Goal: Transaction & Acquisition: Download file/media

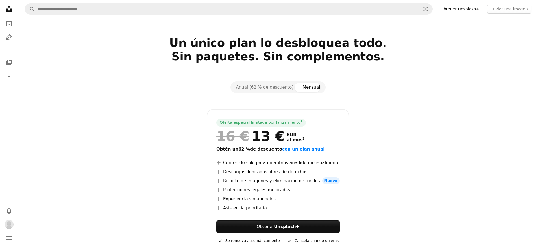
scroll to position [37, 0]
click at [6, 22] on icon "A photo" at bounding box center [9, 23] width 7 height 7
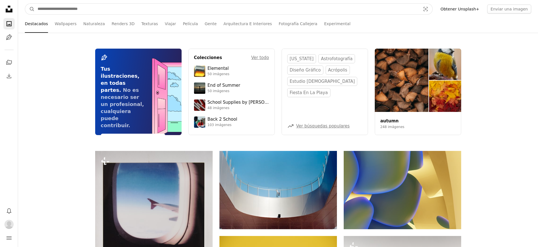
click at [67, 9] on input "Encuentra imágenes en todo el sitio" at bounding box center [227, 9] width 384 height 11
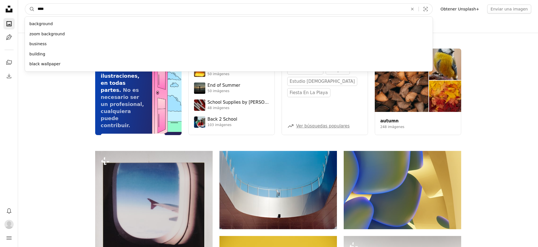
type input "*****"
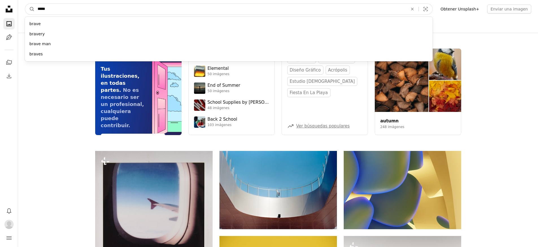
click button "A magnifying glass" at bounding box center [30, 9] width 10 height 11
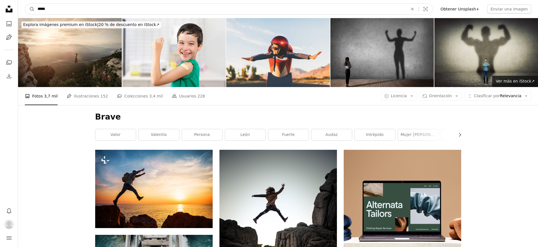
click at [43, 10] on input "*****" at bounding box center [220, 9] width 371 height 11
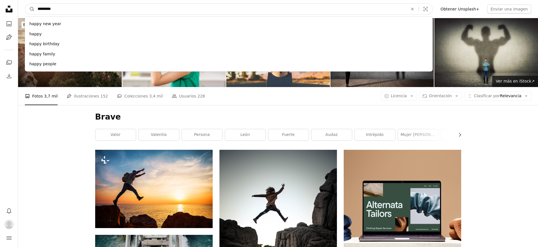
type input "**********"
click button "A magnifying glass" at bounding box center [30, 9] width 10 height 11
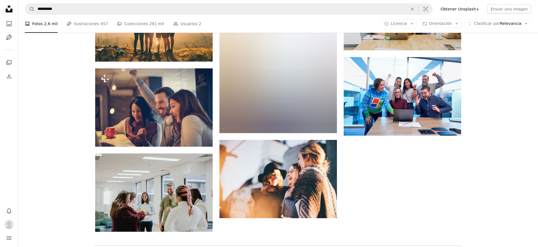
scroll to position [651, 0]
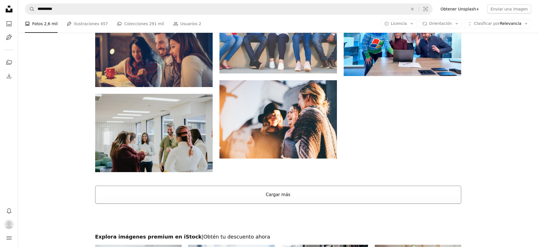
click at [384, 197] on button "Cargar más" at bounding box center [278, 194] width 366 height 18
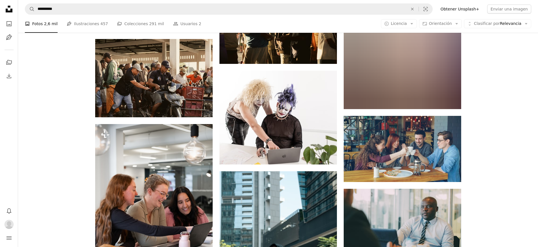
scroll to position [3761, 0]
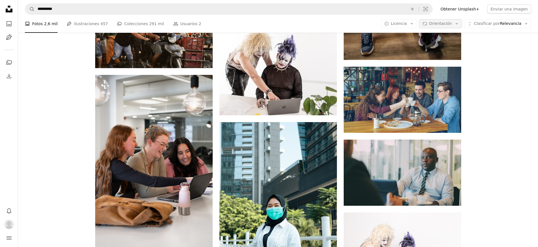
click at [454, 22] on button "Aspect ratio Orientación Arrow down" at bounding box center [440, 23] width 43 height 9
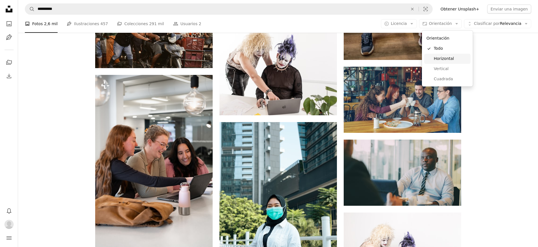
click at [450, 57] on span "Horizontal" at bounding box center [451, 59] width 34 height 6
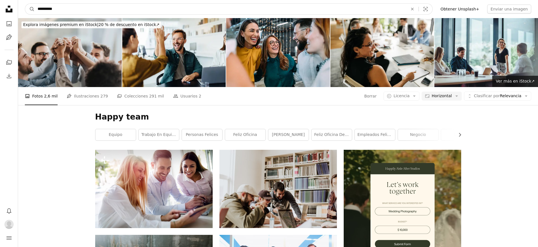
click at [43, 10] on input "**********" at bounding box center [220, 9] width 371 height 11
type input "**********"
click button "A magnifying glass" at bounding box center [30, 9] width 10 height 11
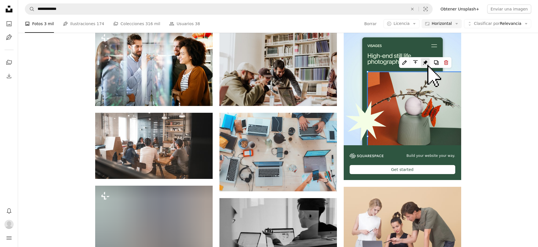
scroll to position [164, 0]
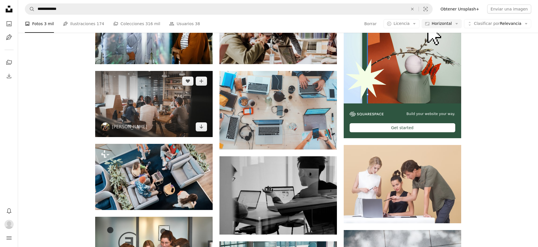
click at [158, 92] on img at bounding box center [153, 104] width 117 height 66
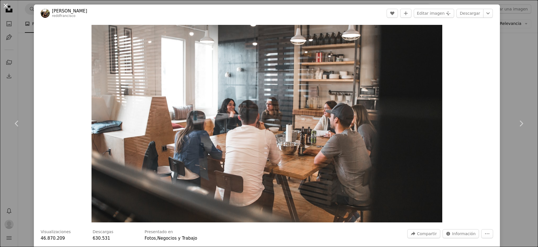
click at [5, 5] on button "An X shape" at bounding box center [5, 5] width 7 height 7
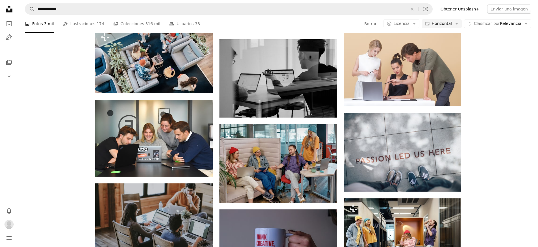
scroll to position [315, 0]
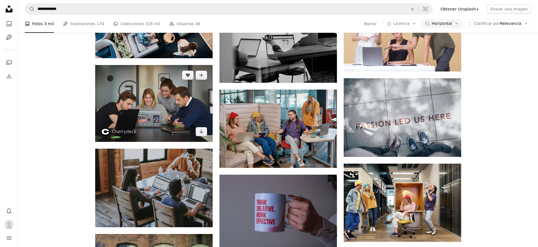
click at [160, 128] on img at bounding box center [153, 103] width 117 height 77
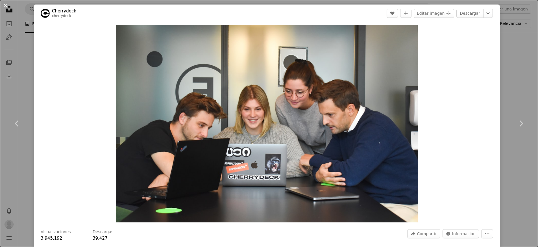
click at [6, 7] on button "An X shape" at bounding box center [5, 5] width 7 height 7
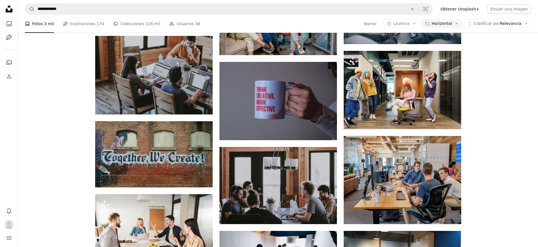
scroll to position [463, 0]
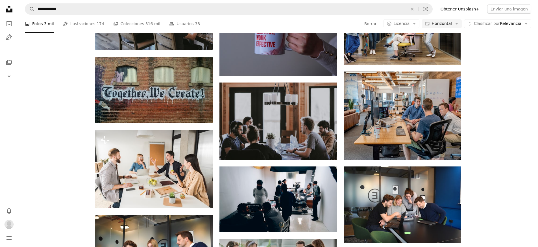
scroll to position [502, 0]
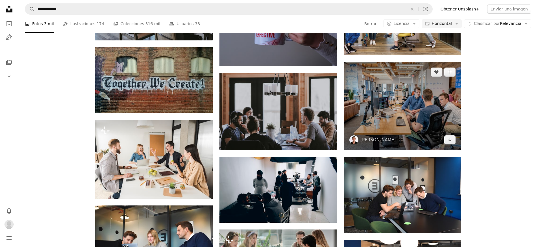
click at [421, 113] on img at bounding box center [402, 106] width 117 height 88
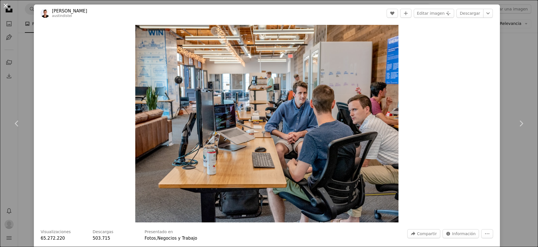
click at [4, 6] on button "An X shape" at bounding box center [5, 5] width 7 height 7
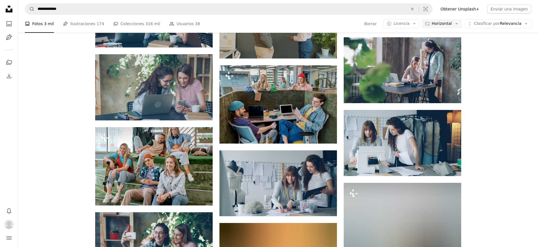
scroll to position [2095, 0]
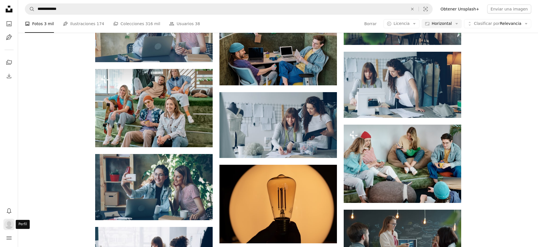
click at [6, 226] on img "Perfil" at bounding box center [9, 224] width 9 height 9
click at [5, 62] on link "A stack of folders" at bounding box center [8, 62] width 11 height 11
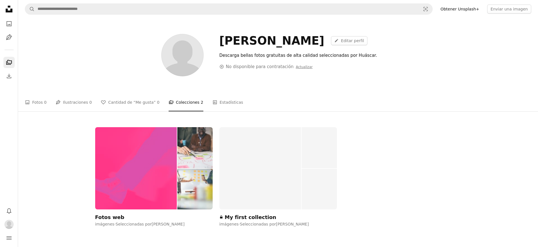
click at [141, 188] on img at bounding box center [136, 168] width 82 height 82
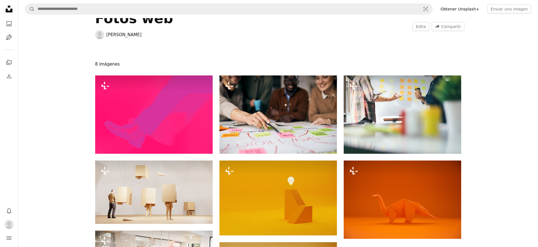
scroll to position [42, 0]
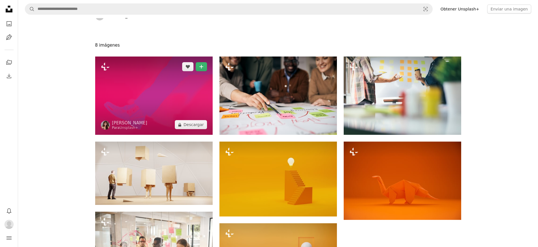
click at [151, 105] on img at bounding box center [153, 95] width 117 height 78
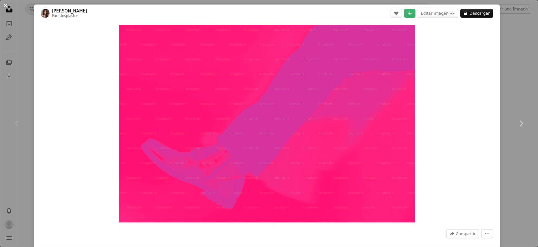
click at [4, 6] on button "An X shape" at bounding box center [5, 5] width 7 height 7
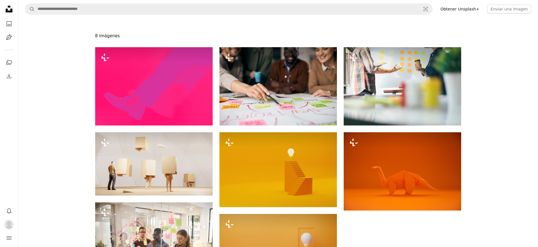
scroll to position [53, 0]
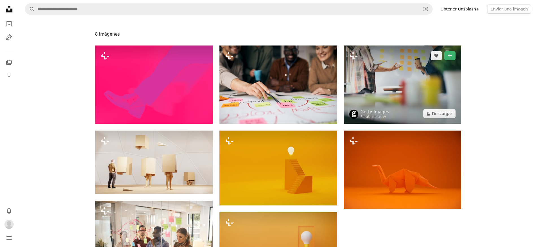
click at [405, 87] on img at bounding box center [402, 84] width 117 height 78
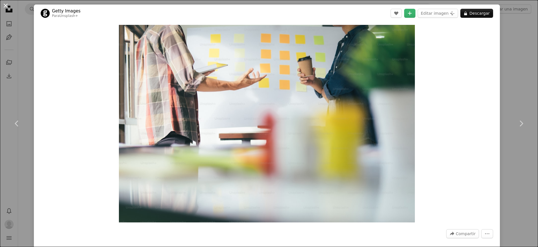
click at [5, 5] on button "An X shape" at bounding box center [5, 5] width 7 height 7
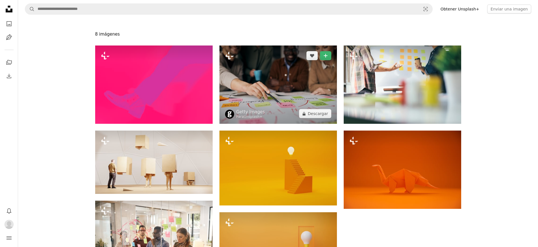
click at [296, 100] on img at bounding box center [277, 84] width 117 height 78
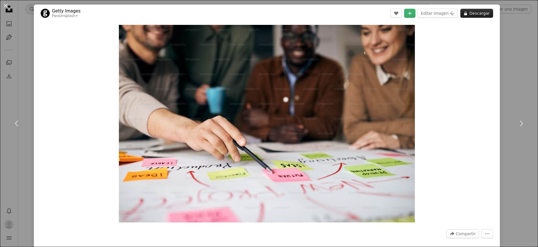
click at [479, 14] on button "A lock Descargar" at bounding box center [476, 13] width 33 height 9
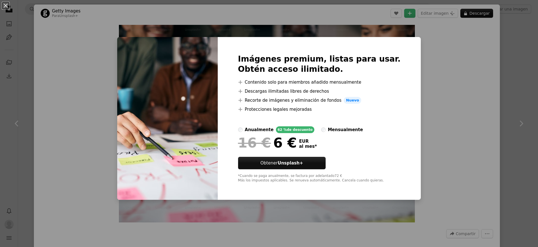
click at [418, 74] on div "An X shape Imágenes premium, listas para usar. Obtén acceso ilimitado. A plus s…" at bounding box center [269, 123] width 538 height 247
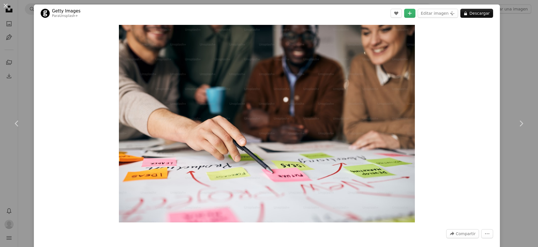
click at [526, 71] on div "An X shape Chevron left Chevron right Getty Images Para Unsplash+ A heart A plu…" at bounding box center [269, 123] width 538 height 247
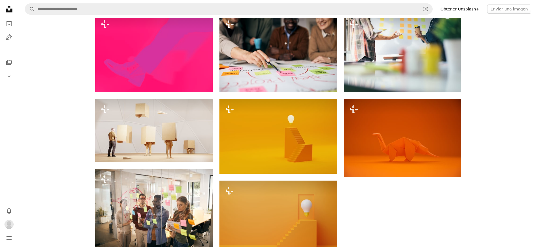
scroll to position [85, 0]
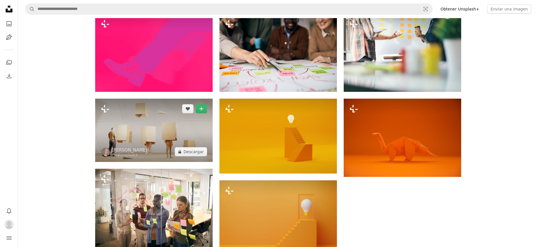
click at [165, 134] on img at bounding box center [153, 130] width 117 height 63
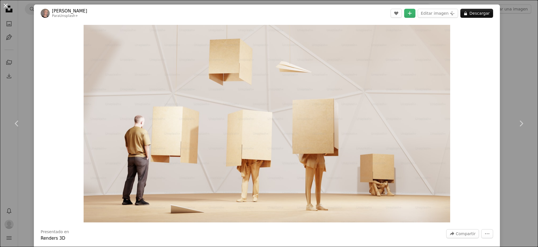
click at [5, 2] on button "An X shape" at bounding box center [5, 5] width 7 height 7
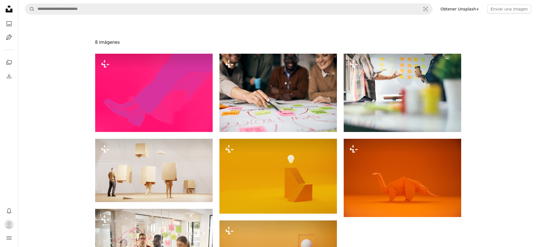
scroll to position [37, 0]
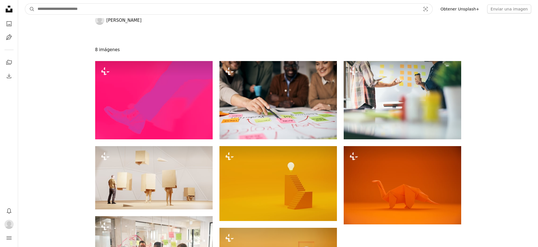
click at [78, 10] on input "Encuentra imágenes en todo el sitio" at bounding box center [227, 9] width 384 height 11
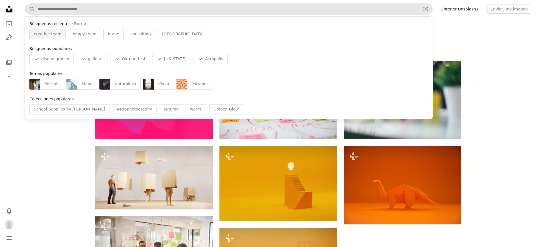
click at [49, 35] on span "creative team" at bounding box center [47, 34] width 27 height 6
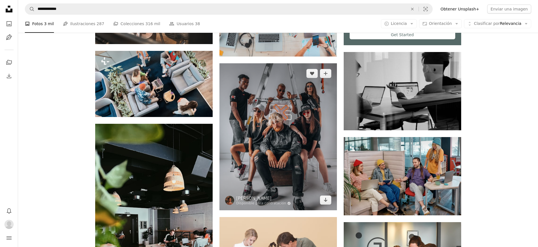
scroll to position [252, 0]
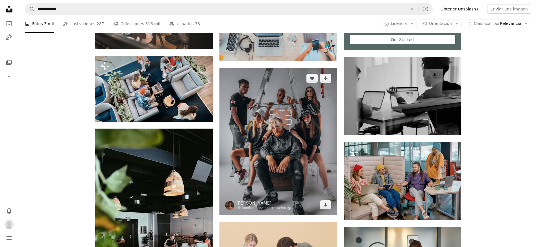
click at [289, 124] on img at bounding box center [277, 141] width 117 height 147
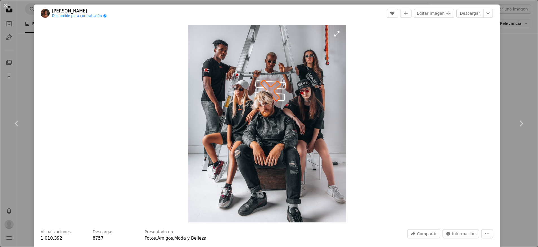
click at [262, 87] on img "Ampliar en esta imagen" at bounding box center [267, 123] width 158 height 197
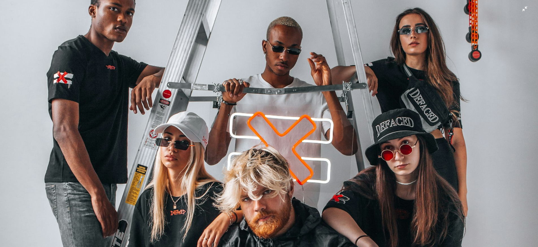
scroll to position [62, 0]
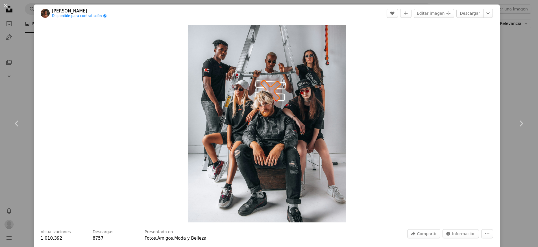
click at [536, 96] on div "An X shape Chevron left Chevron right [PERSON_NAME] Disponible para contratació…" at bounding box center [269, 123] width 538 height 247
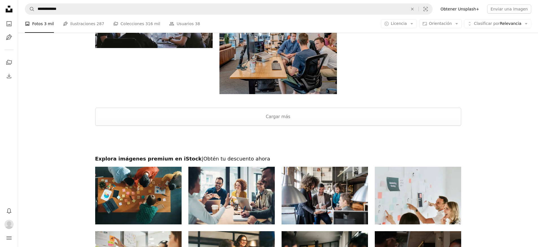
scroll to position [876, 0]
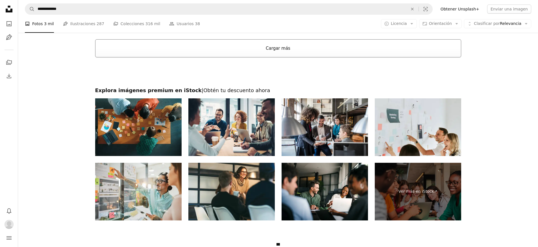
click at [267, 47] on button "Cargar más" at bounding box center [278, 48] width 366 height 18
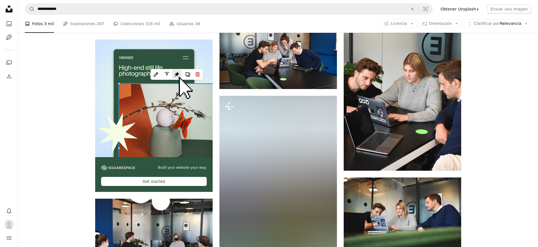
scroll to position [953, 0]
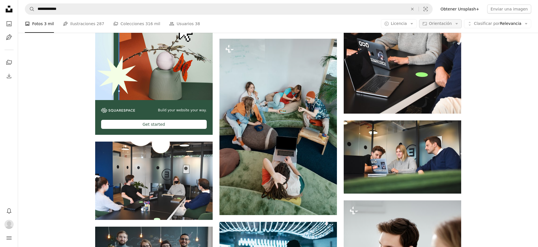
click at [450, 22] on span "Orientación" at bounding box center [440, 23] width 23 height 5
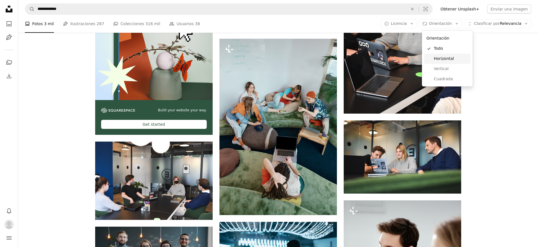
click at [450, 61] on span "Horizontal" at bounding box center [451, 59] width 34 height 6
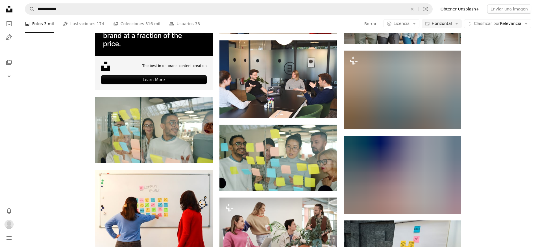
scroll to position [949, 0]
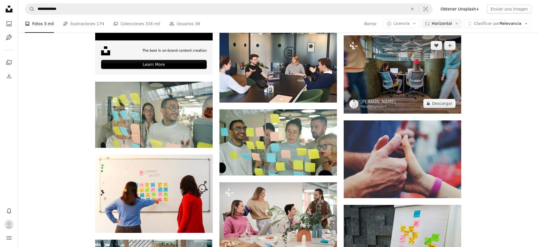
click at [421, 72] on img at bounding box center [402, 74] width 117 height 78
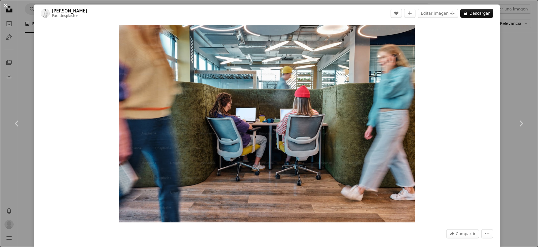
click at [5, 6] on button "An X shape" at bounding box center [5, 5] width 7 height 7
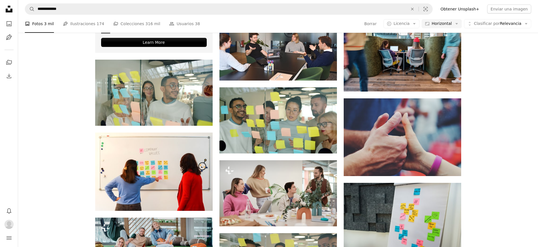
scroll to position [972, 0]
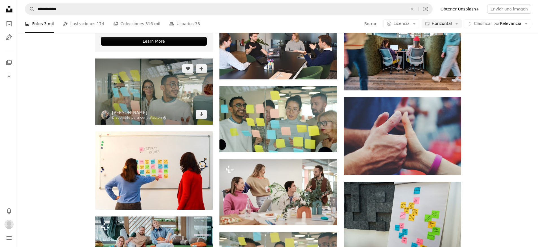
click at [150, 91] on img at bounding box center [153, 91] width 117 height 66
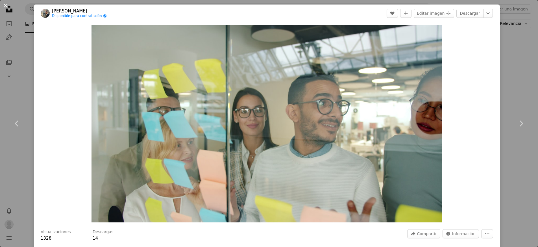
click at [6, 7] on button "An X shape" at bounding box center [5, 5] width 7 height 7
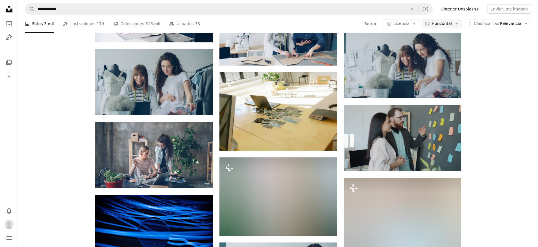
scroll to position [2415, 0]
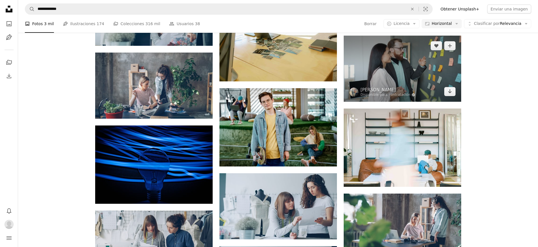
click at [428, 84] on img at bounding box center [402, 69] width 117 height 66
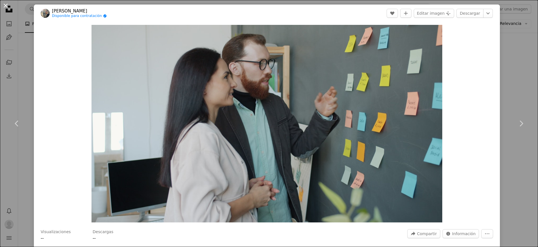
click at [7, 6] on button "An X shape" at bounding box center [5, 5] width 7 height 7
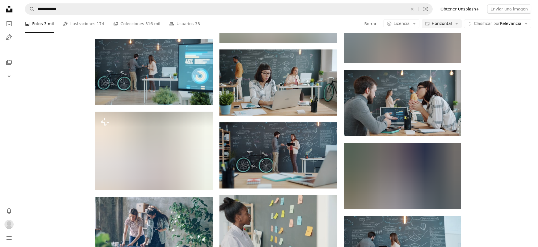
scroll to position [3114, 0]
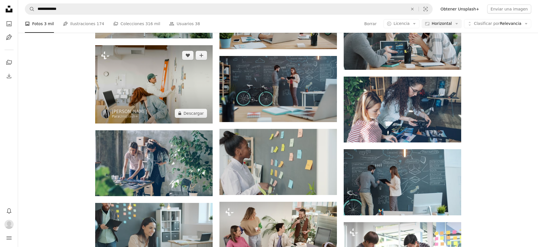
click at [132, 105] on img at bounding box center [153, 84] width 117 height 78
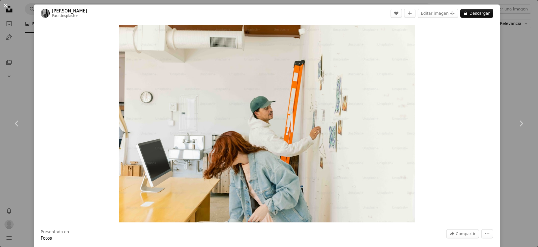
click at [4, 7] on button "An X shape" at bounding box center [5, 5] width 7 height 7
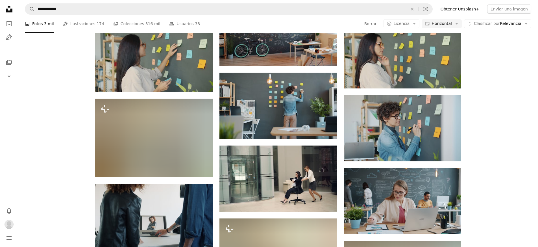
scroll to position [5003, 0]
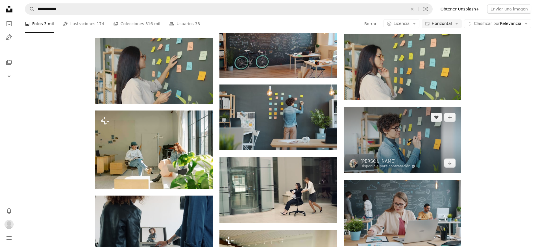
click at [403, 125] on img at bounding box center [402, 140] width 117 height 66
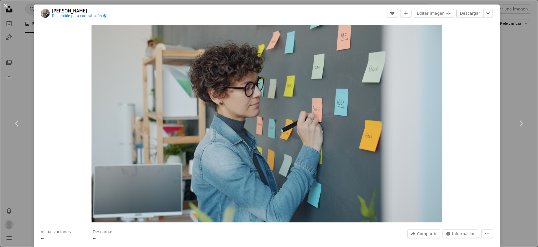
click at [5, 6] on button "An X shape" at bounding box center [5, 5] width 7 height 7
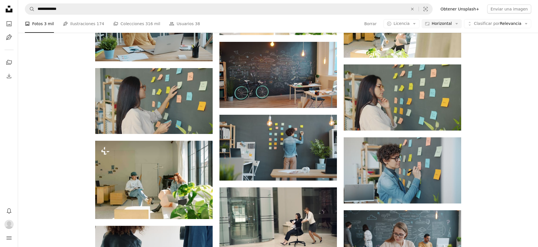
scroll to position [4972, 0]
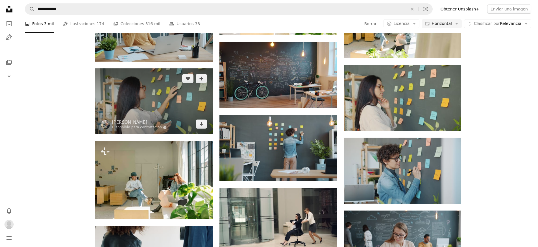
click at [140, 85] on img at bounding box center [153, 101] width 117 height 66
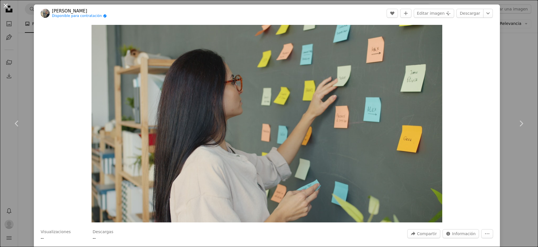
click at [5, 5] on button "An X shape" at bounding box center [5, 5] width 7 height 7
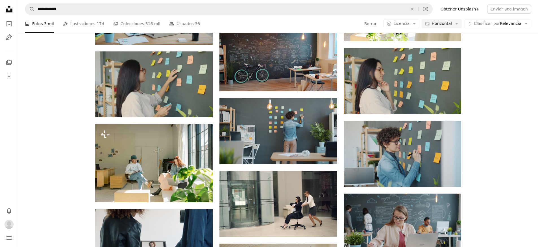
scroll to position [4988, 0]
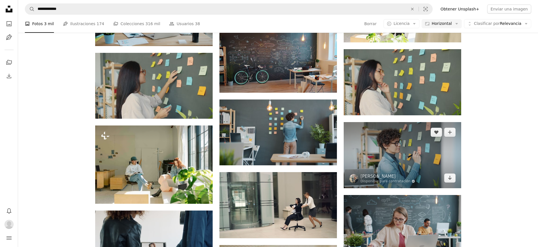
click at [412, 152] on img at bounding box center [402, 155] width 117 height 66
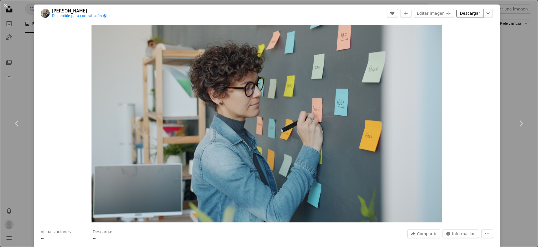
click at [482, 13] on link "Descargar" at bounding box center [469, 13] width 27 height 9
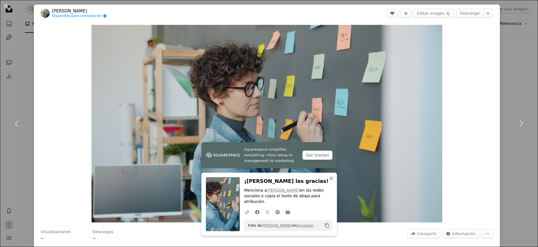
click at [525, 69] on div "An X shape Chevron left Chevron right [PERSON_NAME] Disponible para contratació…" at bounding box center [269, 123] width 538 height 247
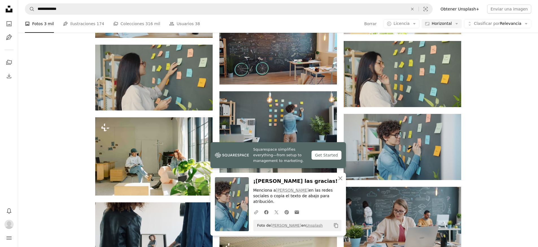
scroll to position [5173, 0]
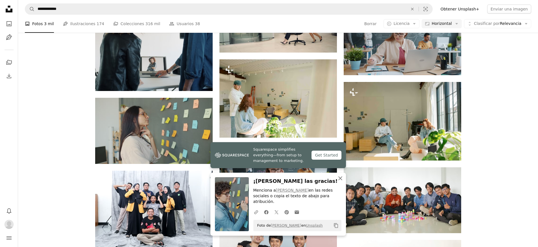
click at [338, 181] on icon "An X shape" at bounding box center [340, 178] width 7 height 7
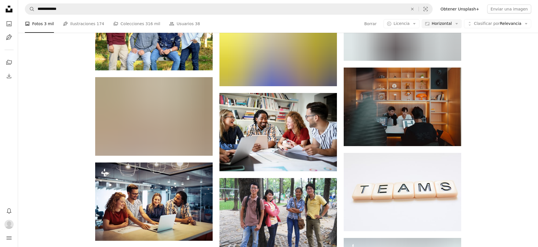
scroll to position [8450, 0]
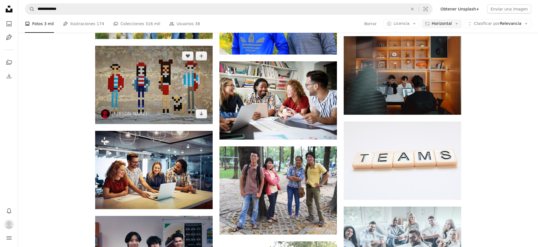
click at [166, 99] on img at bounding box center [153, 85] width 117 height 78
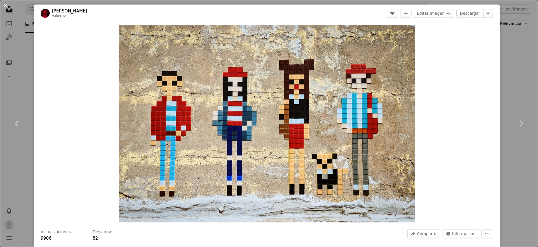
click at [7, 5] on button "An X shape" at bounding box center [5, 5] width 7 height 7
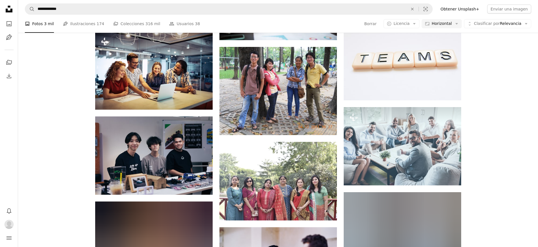
scroll to position [8550, 0]
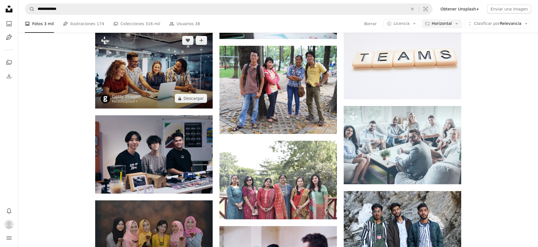
click at [161, 75] on img at bounding box center [153, 69] width 117 height 78
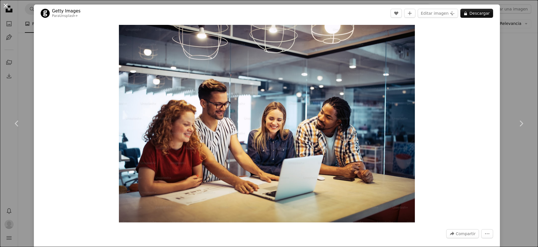
click at [7, 6] on button "An X shape" at bounding box center [5, 5] width 7 height 7
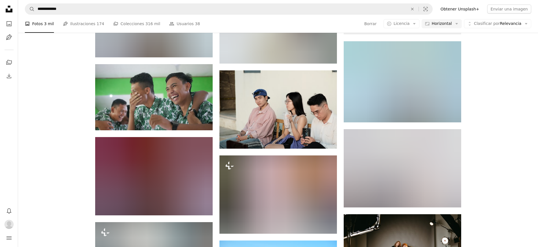
scroll to position [14063, 0]
